Goal: Task Accomplishment & Management: Complete application form

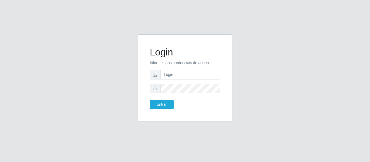
type input "[EMAIL_ADDRESS][DOMAIN_NAME]"
click at [150, 100] on button "Entrar" at bounding box center [162, 104] width 24 height 9
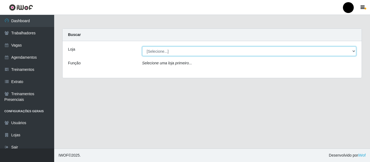
click at [347, 51] on select "[Selecione...] SuperFácil Atacado - Emaús SuperFácil Atacado - Rodoviária Super…" at bounding box center [249, 51] width 215 height 9
select select "408"
click at [142, 47] on select "[Selecione...] SuperFácil Atacado - Emaús SuperFácil Atacado - Rodoviária Super…" at bounding box center [249, 51] width 215 height 9
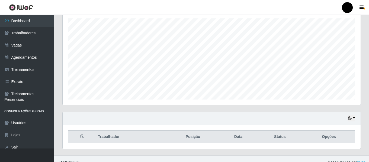
scroll to position [101, 0]
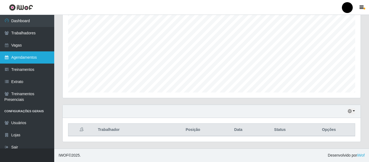
click at [30, 55] on link "Agendamentos" at bounding box center [27, 58] width 54 height 12
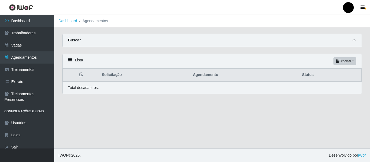
click at [356, 44] on span at bounding box center [354, 40] width 7 height 6
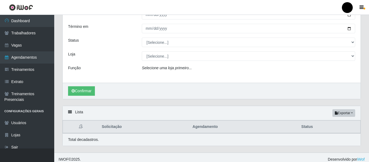
scroll to position [47, 0]
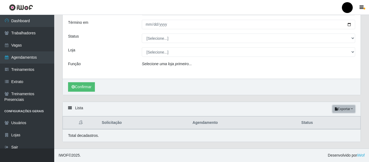
click at [351, 110] on button "Exportar" at bounding box center [343, 109] width 23 height 8
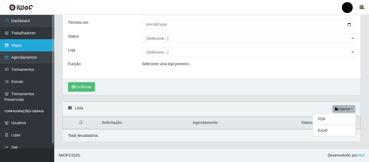
click at [15, 44] on link "Vagas" at bounding box center [27, 45] width 54 height 12
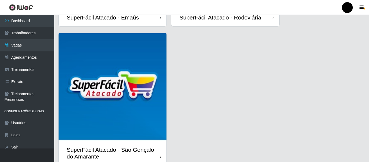
scroll to position [157, 0]
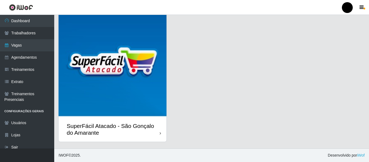
click at [143, 128] on div "SuperFácil Atacado - São Gonçalo do Amarante" at bounding box center [113, 130] width 93 height 14
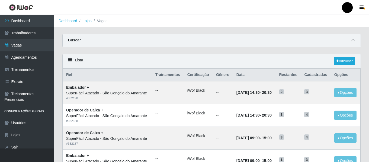
click at [353, 39] on icon at bounding box center [353, 41] width 4 height 4
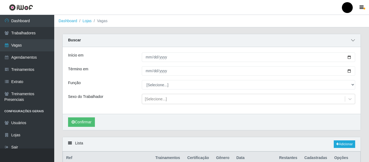
click at [353, 42] on icon at bounding box center [353, 41] width 4 height 4
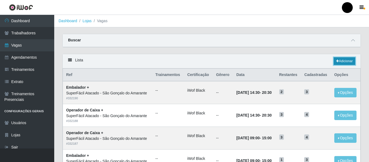
click at [345, 61] on link "Adicionar" at bounding box center [344, 61] width 21 height 8
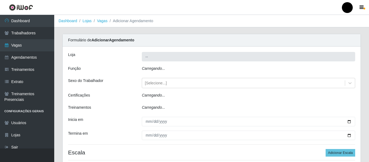
type input "SuperFácil Atacado - São Gonçalo do Amarante"
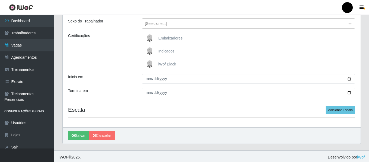
scroll to position [63, 0]
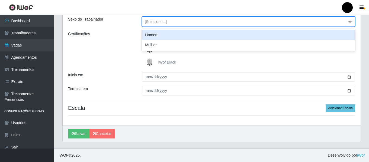
click at [350, 21] on icon at bounding box center [349, 21] width 5 height 5
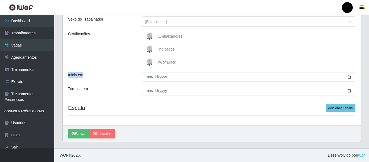
drag, startPoint x: 369, startPoint y: 60, endPoint x: 369, endPoint y: 79, distance: 19.3
click at [369, 79] on div "Carregando... Formulário de Adicionar Agendamento Loja SuperFácil Atacado - São…" at bounding box center [211, 60] width 315 height 178
click at [366, 28] on div "Carregando... Formulário de Adicionar Agendamento Loja SuperFácil Atacado - São…" at bounding box center [211, 60] width 315 height 178
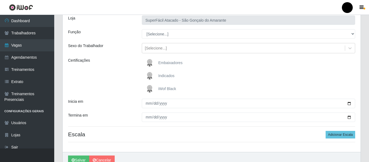
scroll to position [0, 0]
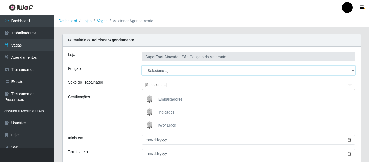
click at [352, 69] on select "[Selecione...] Auxiliar de Estacionamento Auxiliar de Estacionamento + Auxiliar…" at bounding box center [248, 70] width 213 height 9
